Goal: Task Accomplishment & Management: Use online tool/utility

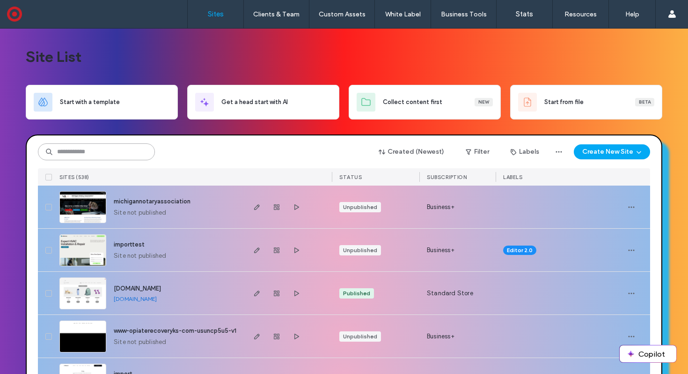
click at [94, 154] on input at bounding box center [96, 151] width 117 height 17
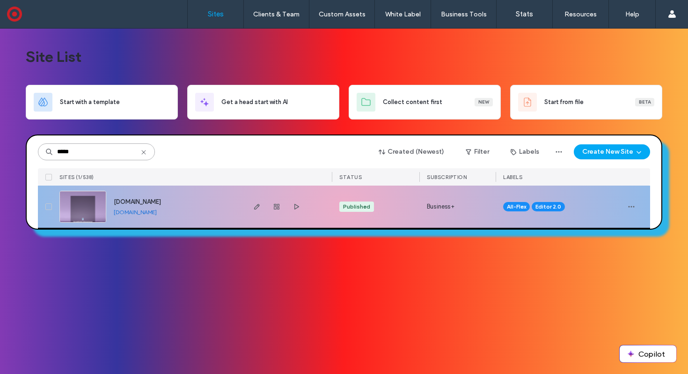
type input "*****"
click at [78, 206] on img at bounding box center [83, 223] width 46 height 64
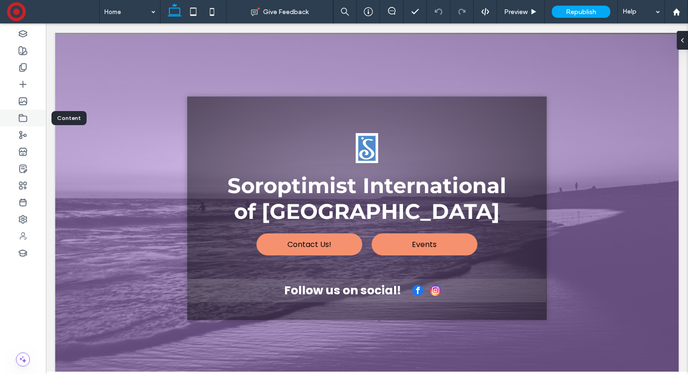
click at [22, 120] on icon at bounding box center [22, 117] width 9 height 9
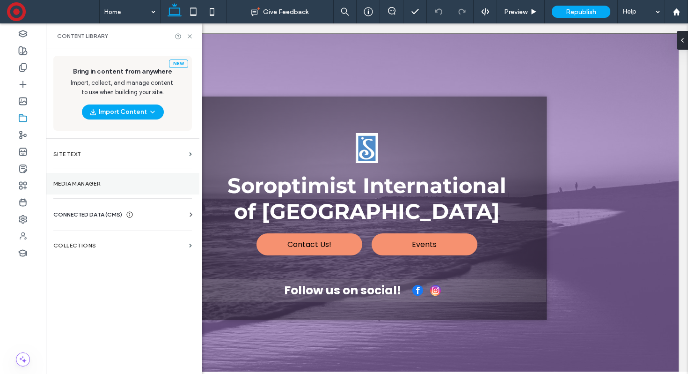
click at [86, 180] on label "Media Manager" at bounding box center [122, 183] width 139 height 7
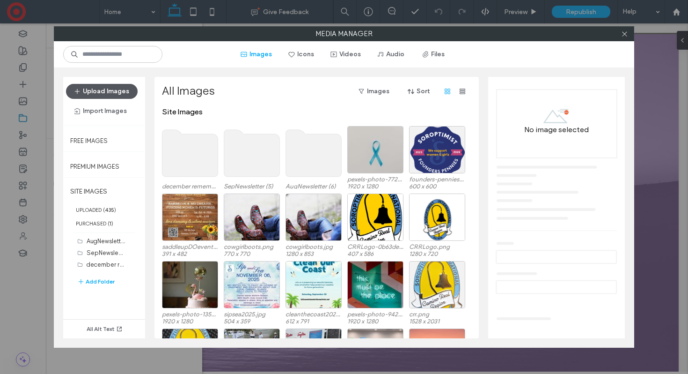
click at [98, 90] on button "Upload Images" at bounding box center [102, 91] width 72 height 15
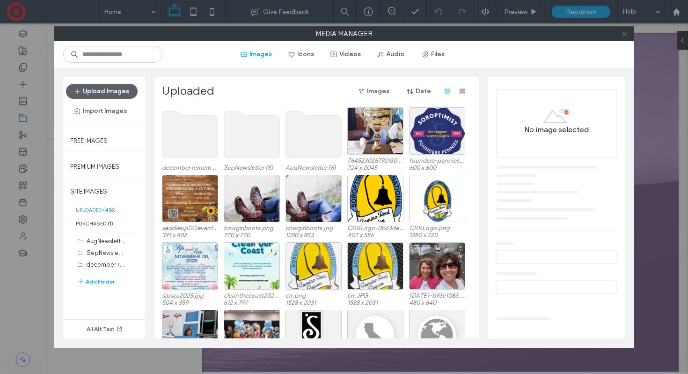
click at [622, 35] on icon at bounding box center [624, 33] width 7 height 7
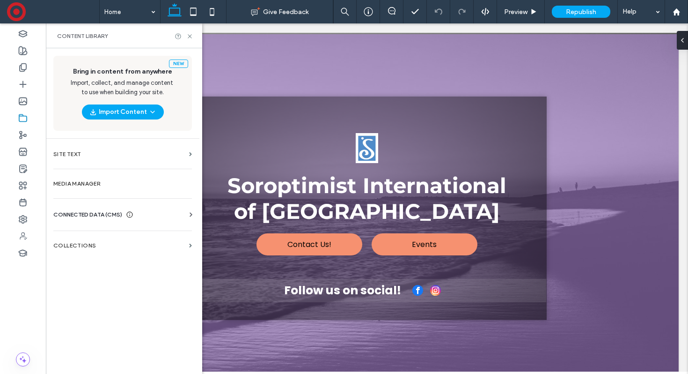
click at [192, 40] on div "Content Library" at bounding box center [124, 35] width 156 height 25
click at [21, 106] on div at bounding box center [23, 101] width 46 height 17
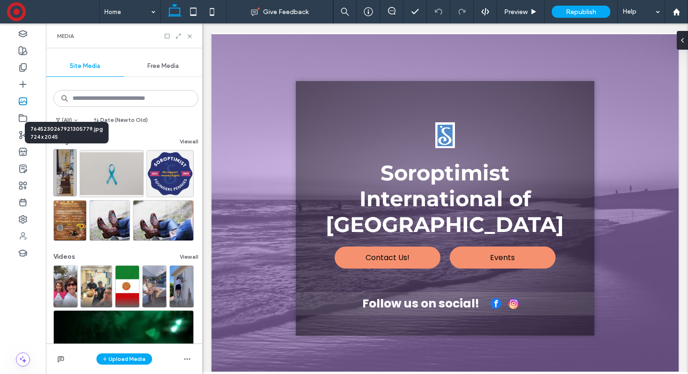
click at [73, 170] on img at bounding box center [64, 172] width 23 height 47
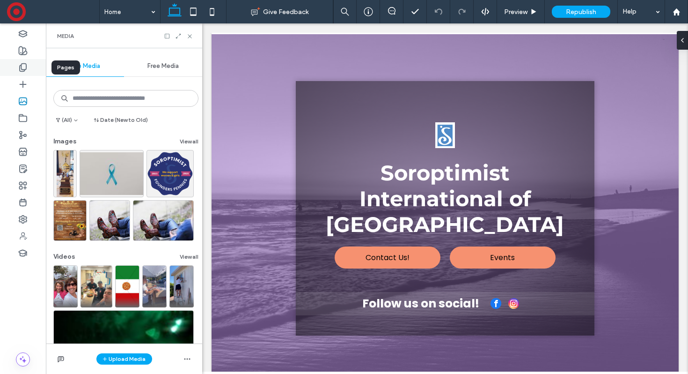
click at [24, 66] on icon at bounding box center [22, 67] width 9 height 9
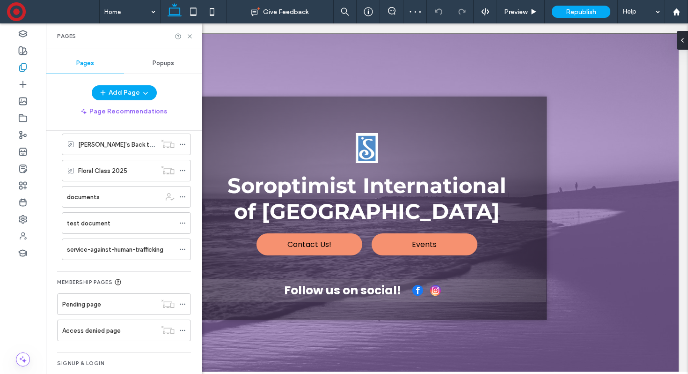
scroll to position [594, 0]
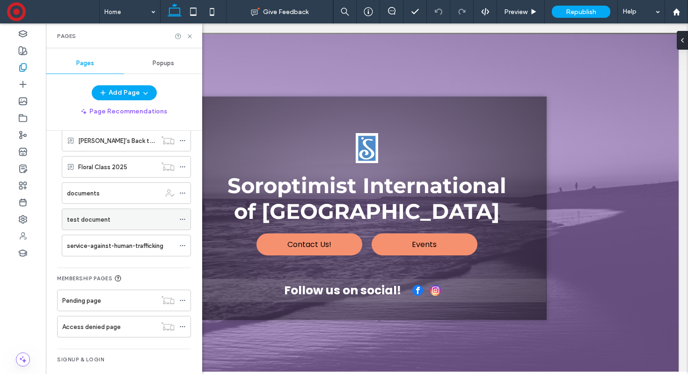
click at [123, 223] on div "test document" at bounding box center [121, 219] width 108 height 10
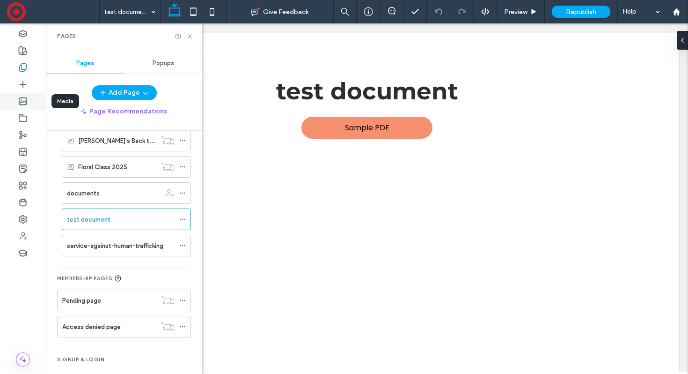
click at [13, 100] on div at bounding box center [23, 101] width 46 height 17
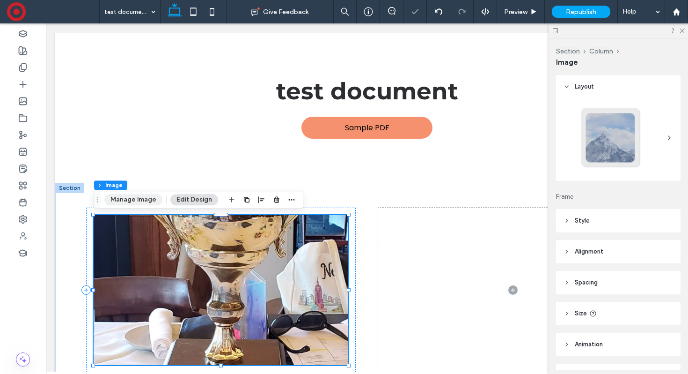
click at [142, 199] on button "Manage Image" at bounding box center [133, 199] width 58 height 11
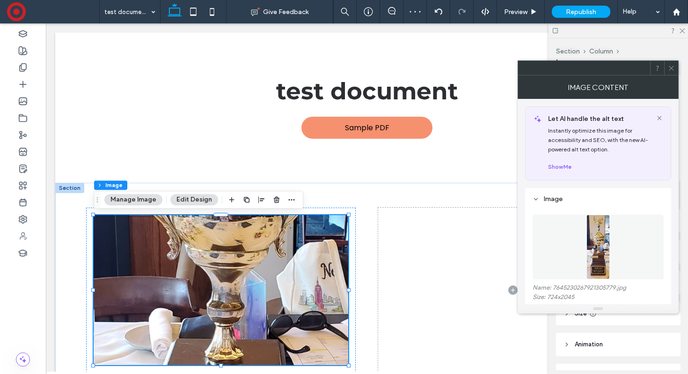
click at [607, 258] on img at bounding box center [598, 246] width 23 height 65
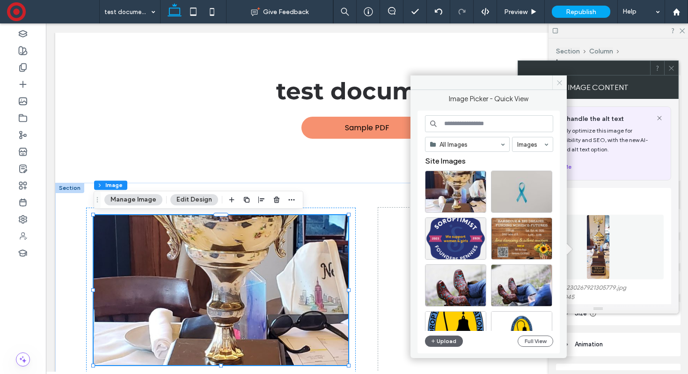
click at [558, 82] on icon at bounding box center [559, 82] width 7 height 7
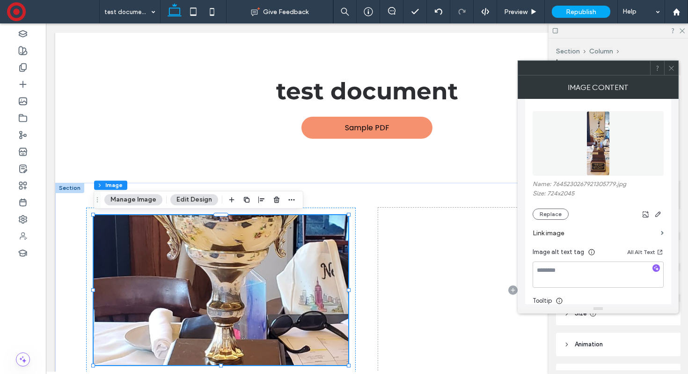
scroll to position [108, 0]
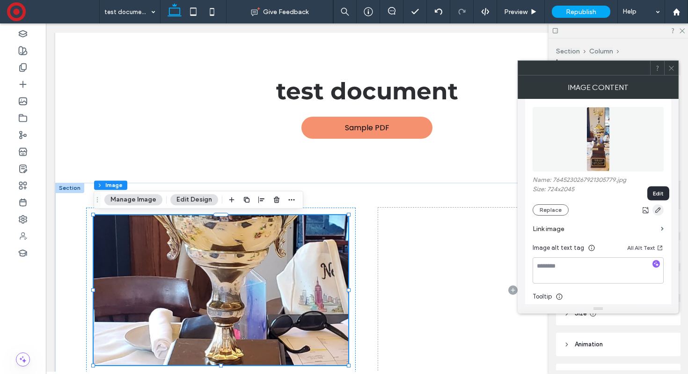
click at [658, 214] on icon "button" at bounding box center [658, 209] width 7 height 7
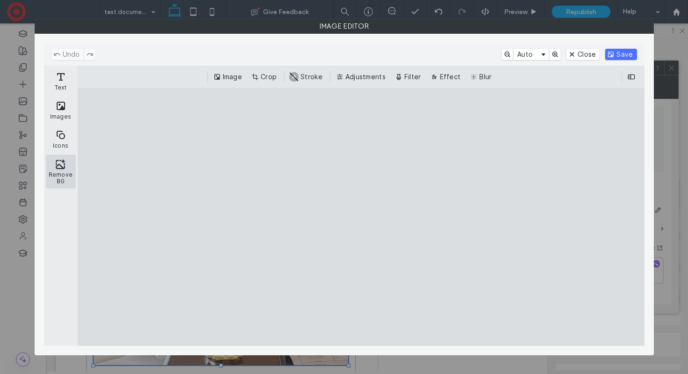
click at [52, 167] on button "Remove BG" at bounding box center [61, 172] width 30 height 34
click at [264, 72] on button "Crop" at bounding box center [265, 76] width 31 height 11
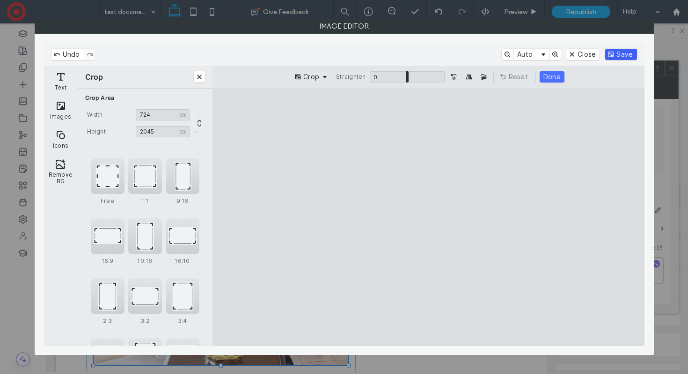
click at [622, 57] on button "Save" at bounding box center [621, 54] width 31 height 11
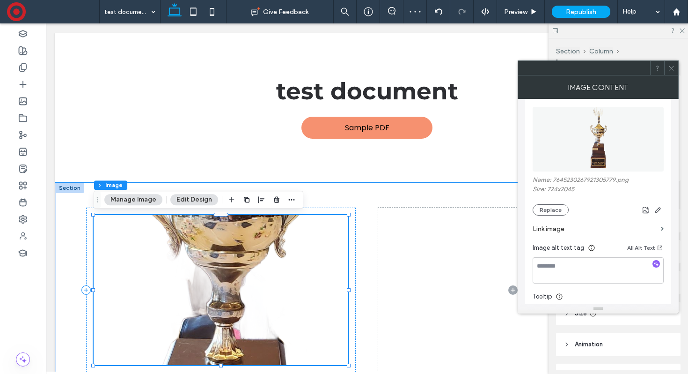
click at [324, 281] on img at bounding box center [221, 290] width 255 height 150
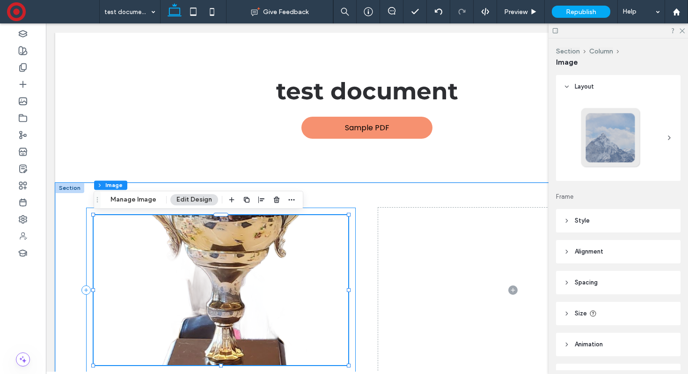
click at [351, 264] on div at bounding box center [221, 289] width 270 height 165
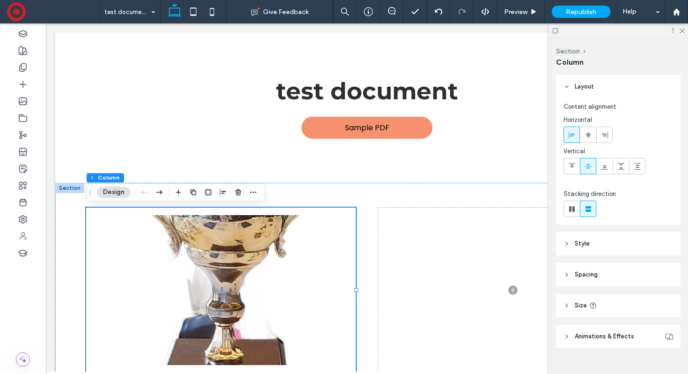
click at [108, 195] on button "Design" at bounding box center [114, 191] width 34 height 11
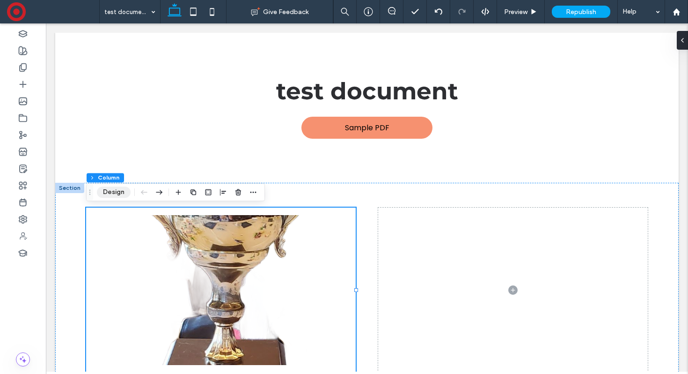
click at [108, 195] on button "Design" at bounding box center [114, 191] width 34 height 11
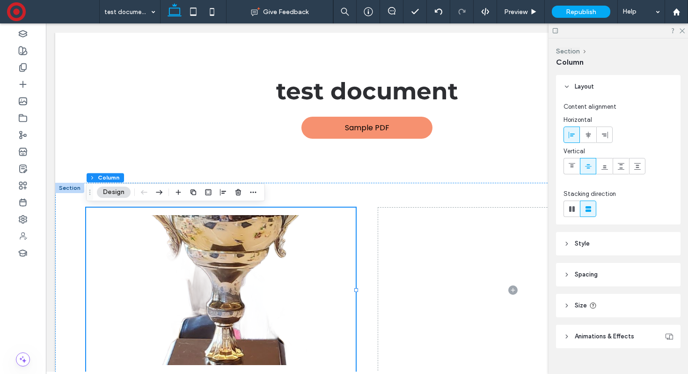
click at [599, 247] on header "Style" at bounding box center [618, 243] width 125 height 23
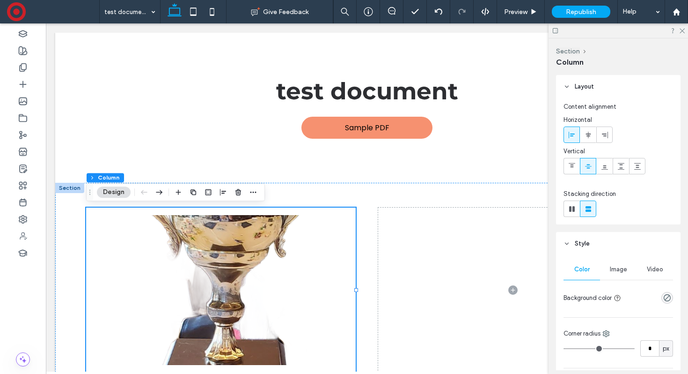
click at [658, 297] on div at bounding box center [649, 297] width 48 height 16
click at [676, 297] on div "Color Image Video Background color Corner radius * px Border *** Shadow" at bounding box center [618, 354] width 125 height 199
click at [670, 297] on icon "rgba(0, 0, 0, 0)" at bounding box center [668, 298] width 8 height 8
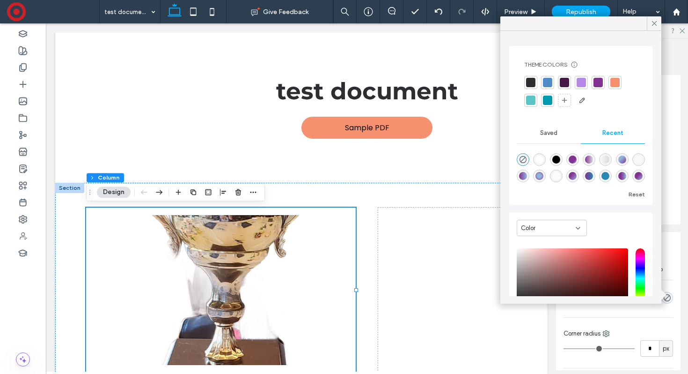
click at [573, 163] on div "linear-gradient(135deg, rgba(130, 50, 147, 1) 67%, rgba(81, 139, 201, 0.61) 100…" at bounding box center [573, 159] width 8 height 8
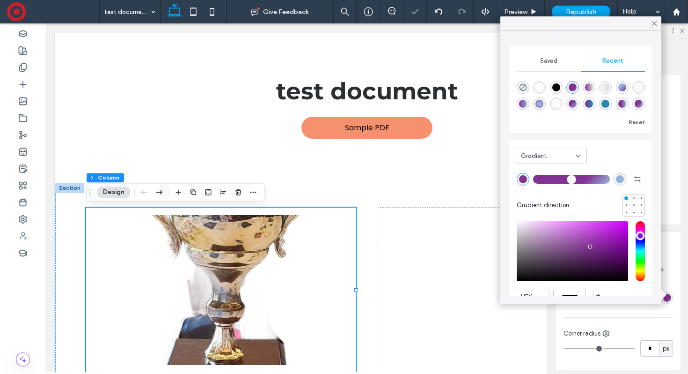
type input "*******"
type input "***"
type input "****"
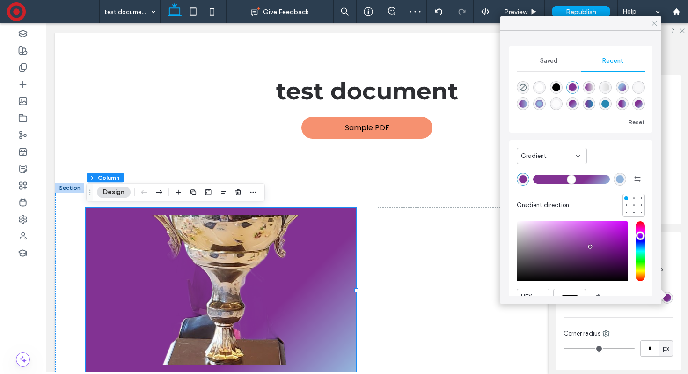
click at [653, 22] on use at bounding box center [654, 23] width 5 height 5
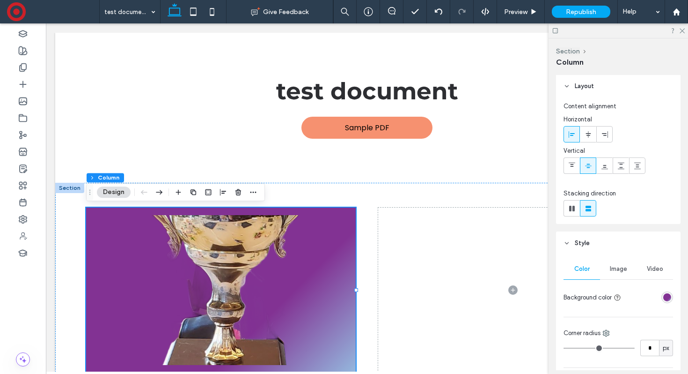
scroll to position [0, 0]
click at [619, 262] on div "Image" at bounding box center [618, 269] width 37 height 21
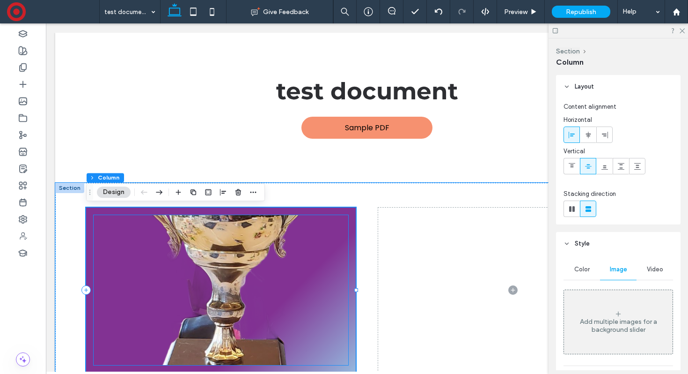
click at [223, 282] on img at bounding box center [221, 290] width 255 height 150
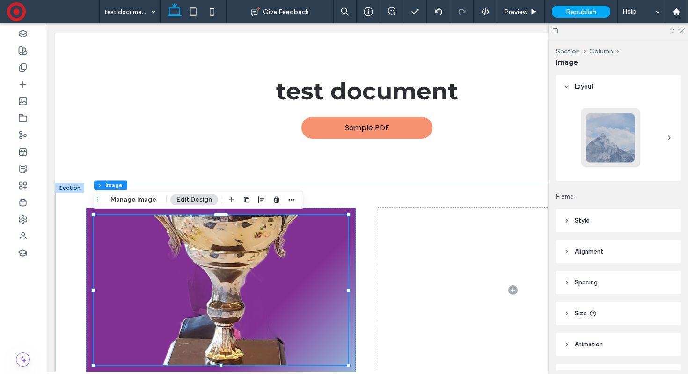
scroll to position [54, 0]
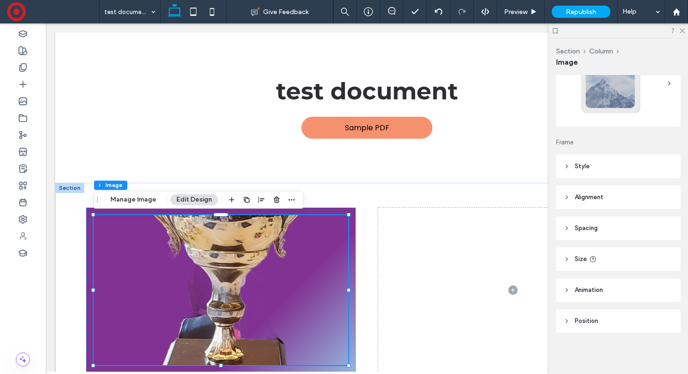
click at [603, 320] on header "Position" at bounding box center [618, 320] width 125 height 23
click at [606, 288] on header "Animation" at bounding box center [618, 289] width 125 height 23
click at [608, 260] on header "Size" at bounding box center [618, 258] width 125 height 23
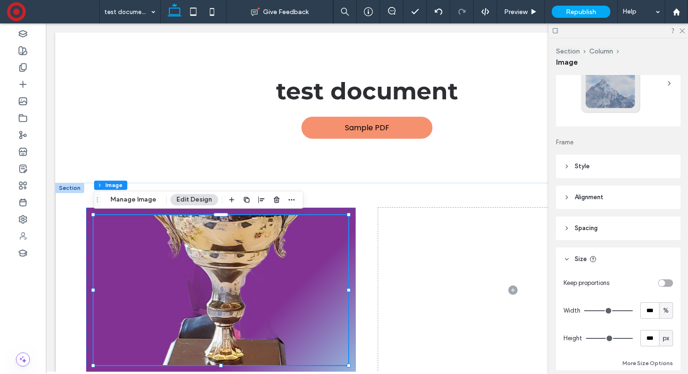
click at [608, 229] on header "Spacing" at bounding box center [618, 227] width 125 height 23
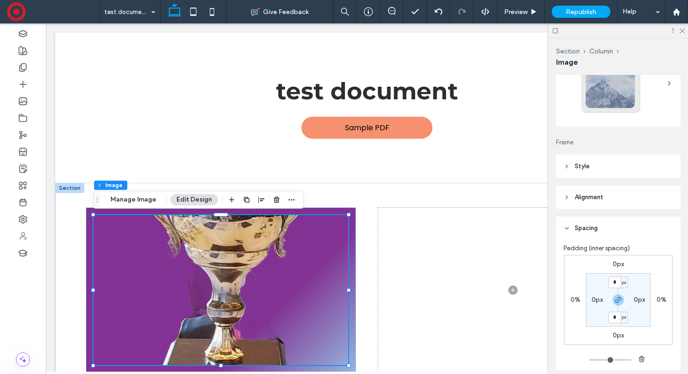
click at [605, 170] on header "Style" at bounding box center [618, 166] width 125 height 23
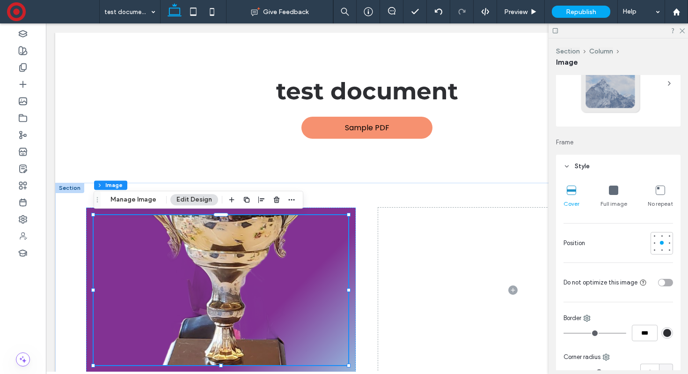
click at [617, 194] on icon at bounding box center [613, 189] width 9 height 9
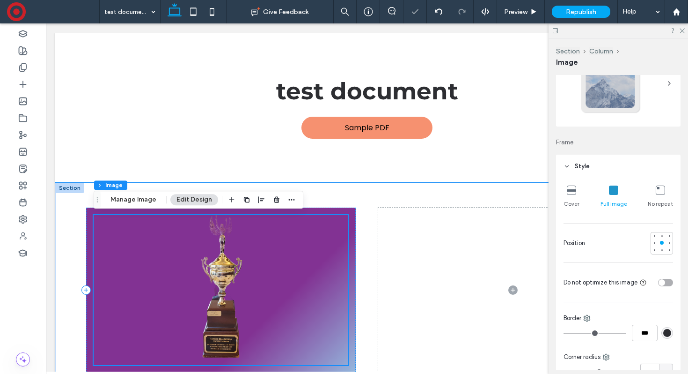
scroll to position [32, 0]
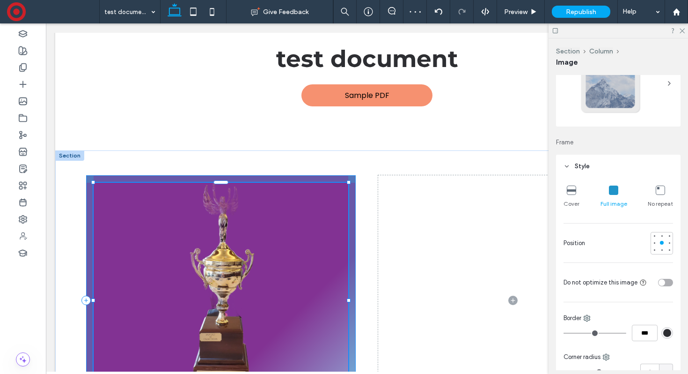
drag, startPoint x: 348, startPoint y: 330, endPoint x: 348, endPoint y: 373, distance: 42.6
click at [348, 373] on html "Section Soroptimist International of CHANNEL ISLANDS Donate Home About Archives…" at bounding box center [367, 222] width 643 height 462
type input "***"
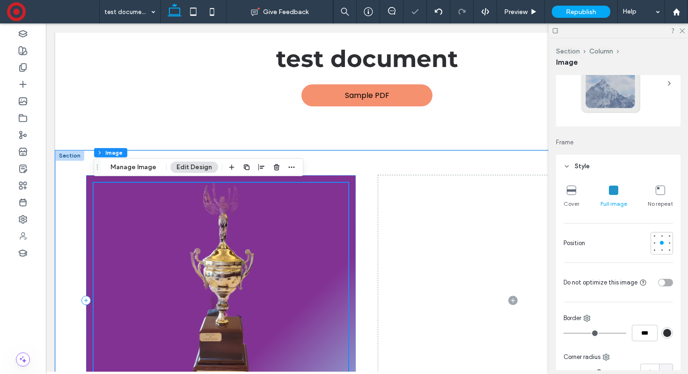
scroll to position [118, 0]
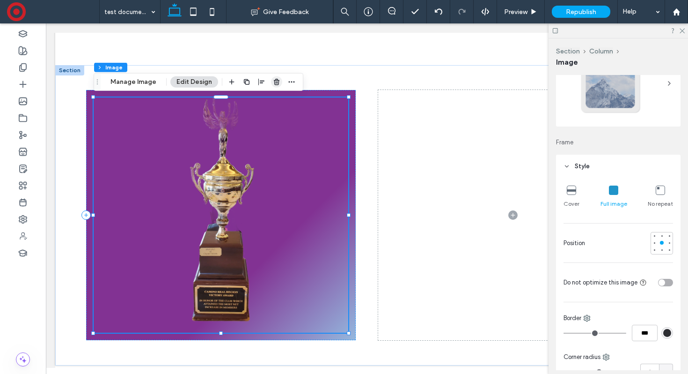
click at [274, 79] on use "button" at bounding box center [277, 82] width 6 height 6
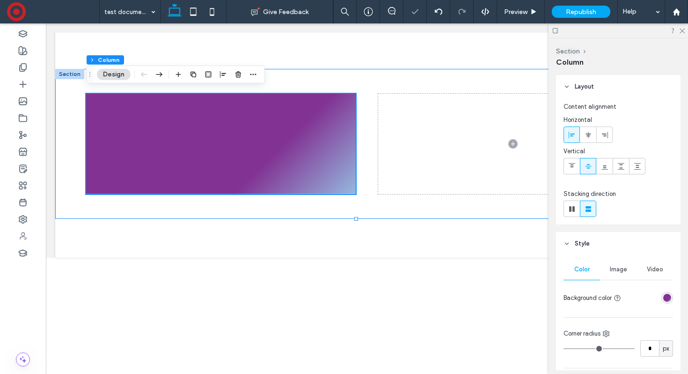
scroll to position [0, 0]
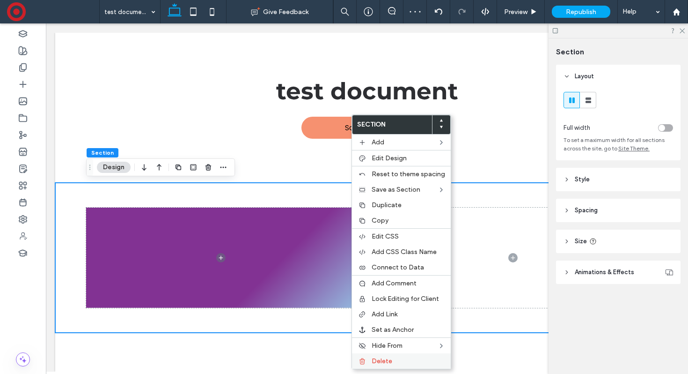
click at [399, 361] on label "Delete" at bounding box center [409, 361] width 74 height 8
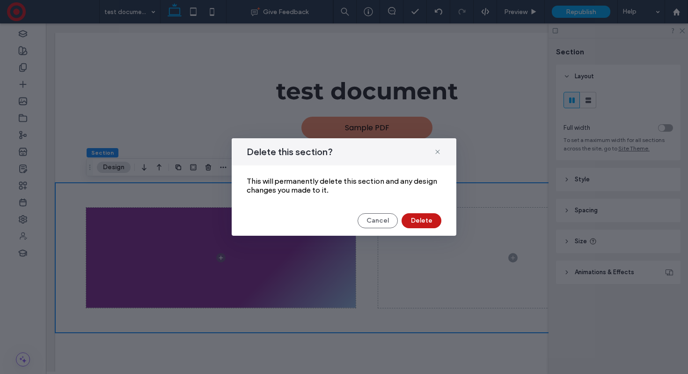
click at [418, 226] on button "Delete" at bounding box center [422, 220] width 40 height 15
